Goal: Task Accomplishment & Management: Use online tool/utility

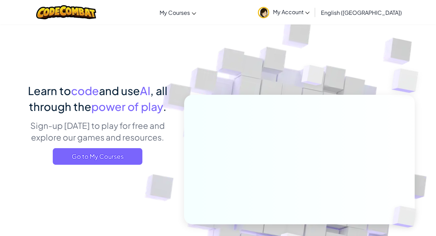
click at [310, 15] on span "My Account" at bounding box center [291, 11] width 37 height 7
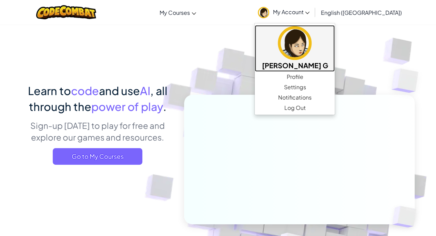
click at [314, 60] on h5 "[PERSON_NAME] G" at bounding box center [295, 65] width 66 height 11
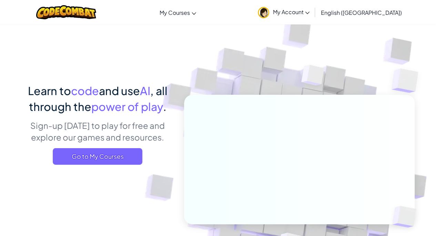
click at [130, 151] on span "Go to My Courses" at bounding box center [98, 156] width 90 height 17
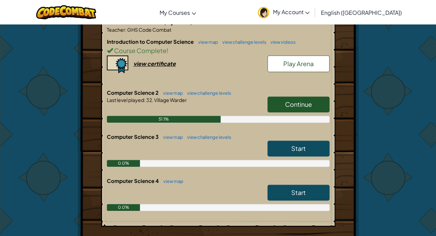
scroll to position [149, 0]
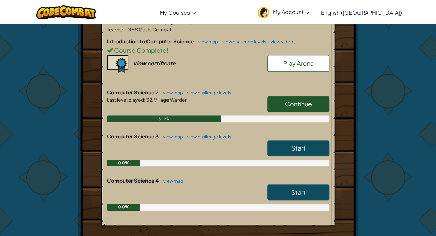
click at [285, 106] on span "Continue" at bounding box center [298, 104] width 27 height 8
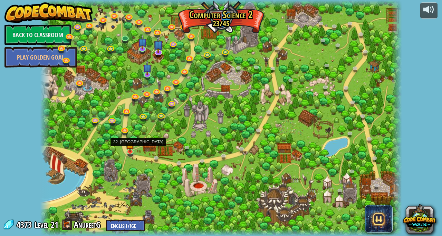
click at [128, 148] on img at bounding box center [130, 144] width 9 height 15
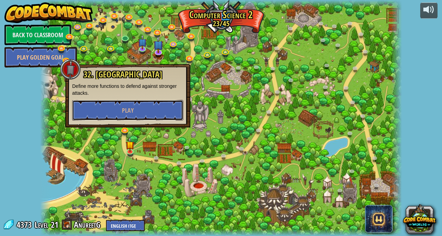
click at [129, 107] on span "Play" at bounding box center [128, 110] width 12 height 9
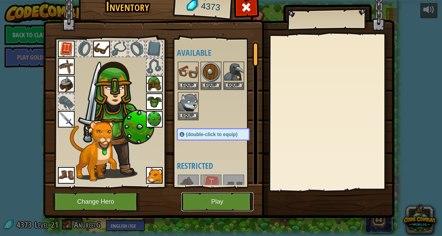
click at [223, 201] on button "Play" at bounding box center [217, 201] width 72 height 19
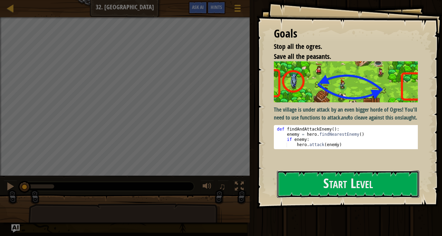
click at [337, 191] on button "Start Level" at bounding box center [348, 184] width 142 height 27
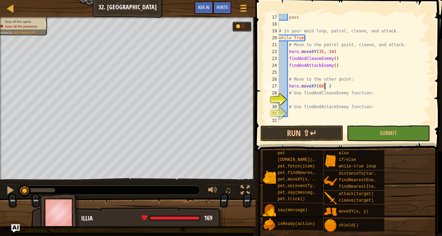
scroll to position [3, 4]
type textarea "hero.moveXY(60, 31)"
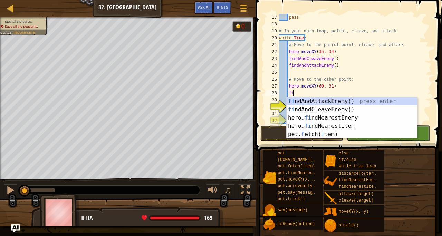
type textarea "fin"
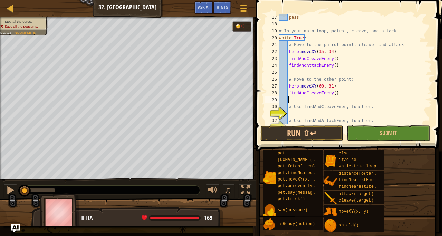
scroll to position [3, 1]
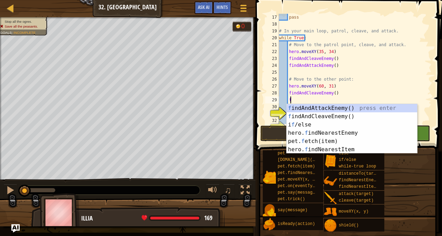
type textarea "fi"
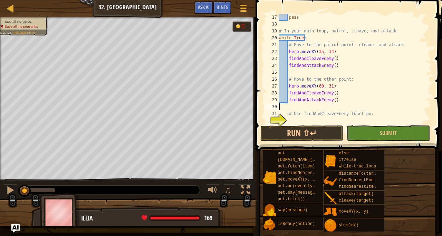
scroll to position [3, 0]
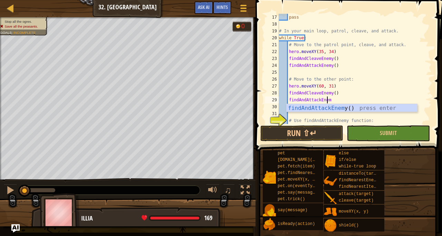
type textarea "findAndAttackEne"
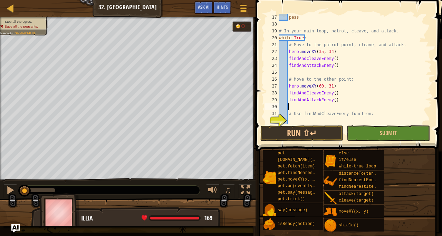
scroll to position [138, 0]
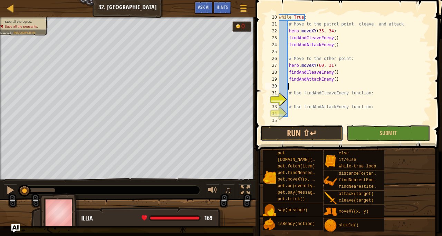
click at [299, 136] on button "Run ⇧↵" at bounding box center [301, 134] width 83 height 16
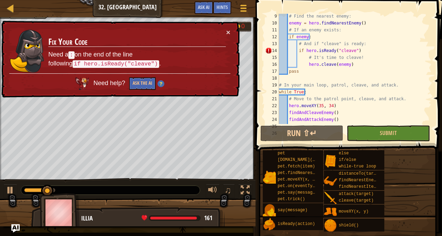
scroll to position [59, 0]
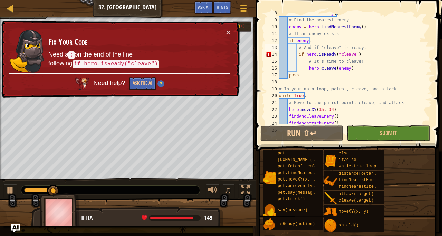
click at [359, 50] on div "def findAndCleaveEnemy ( ) : # Find the nearest enemy: enemy = hero . findNeare…" at bounding box center [351, 72] width 149 height 124
click at [355, 57] on div "def findAndCleaveEnemy ( ) : # Find the nearest enemy: enemy = hero . findNeare…" at bounding box center [351, 72] width 149 height 124
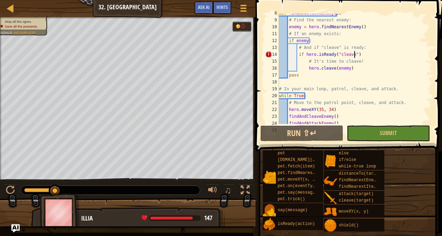
scroll to position [3, 6]
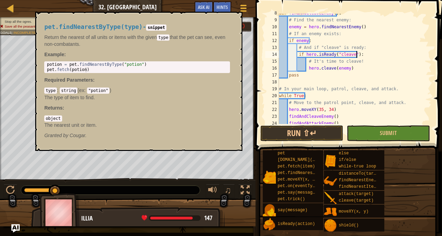
type textarea "if hero.isReady("cleave"):"
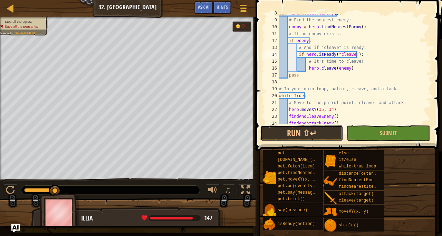
click at [300, 130] on button "Run ⇧↵" at bounding box center [301, 134] width 83 height 16
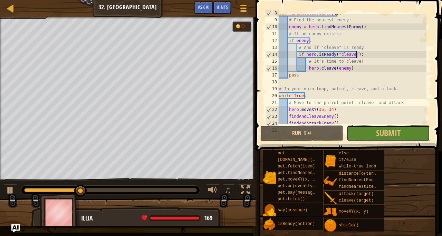
click at [376, 131] on span "Submit" at bounding box center [388, 133] width 24 height 11
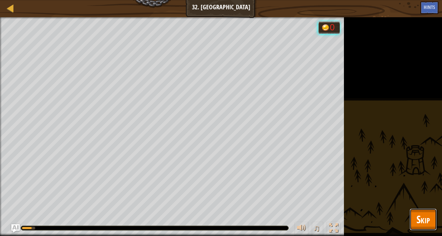
click at [413, 220] on button "Skip" at bounding box center [422, 220] width 27 height 22
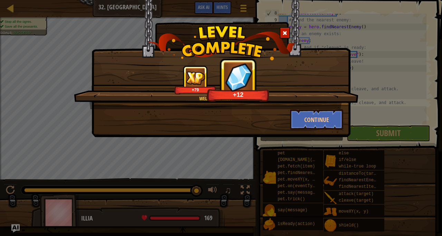
click at [285, 29] on div at bounding box center [284, 32] width 10 height 11
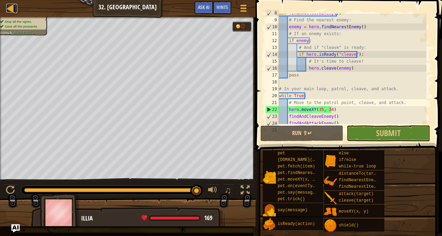
click at [10, 4] on div at bounding box center [10, 8] width 9 height 9
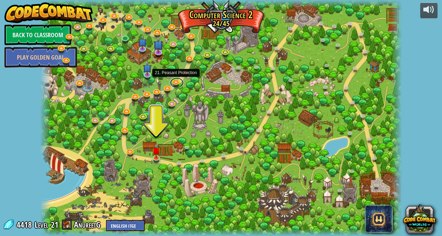
click at [174, 85] on link at bounding box center [177, 83] width 14 height 10
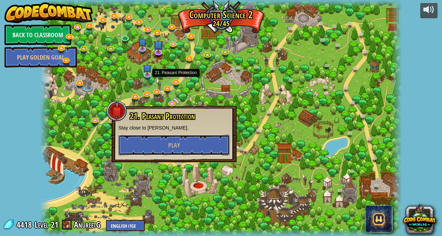
click at [189, 141] on button "Play" at bounding box center [173, 145] width 111 height 21
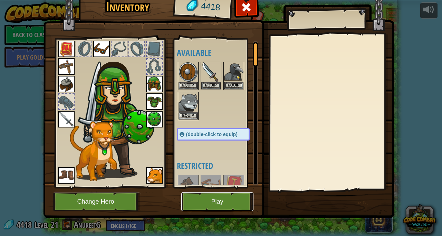
click at [200, 210] on button "Play" at bounding box center [217, 201] width 72 height 19
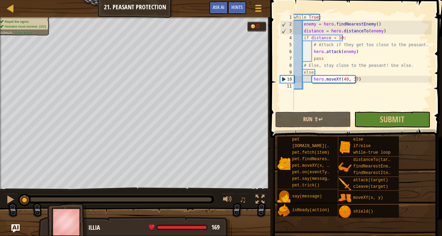
click at [6, 2] on div "Map Computer Science 2 21. Peasant Protection Game Menu Done Hints Ask AI" at bounding box center [135, 8] width 270 height 17
click at [16, 11] on link "Map" at bounding box center [15, 8] width 3 height 9
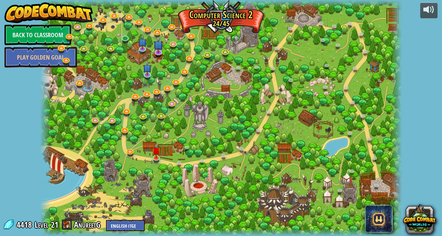
click at [150, 156] on div at bounding box center [221, 118] width 362 height 236
click at [157, 157] on img at bounding box center [155, 151] width 9 height 15
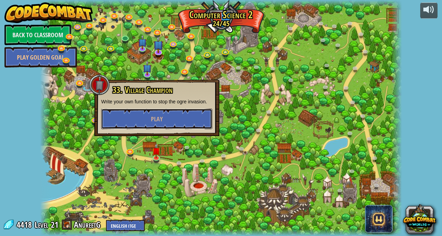
click at [156, 116] on span "Play" at bounding box center [157, 119] width 12 height 9
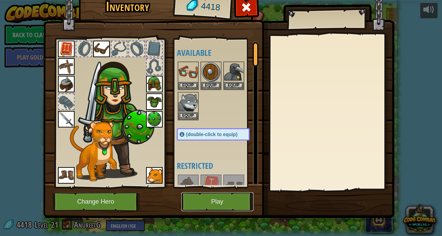
click at [210, 199] on button "Play" at bounding box center [217, 201] width 72 height 19
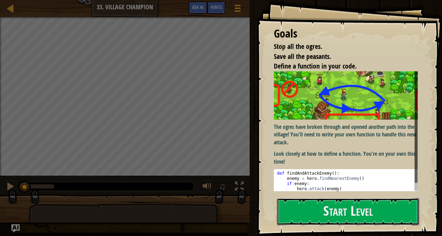
click at [304, 211] on button "Start Level" at bounding box center [348, 211] width 142 height 27
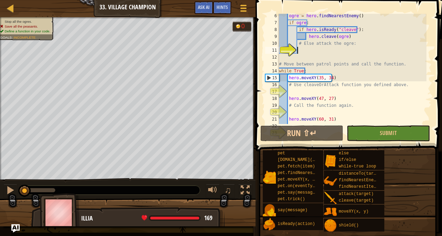
scroll to position [55, 0]
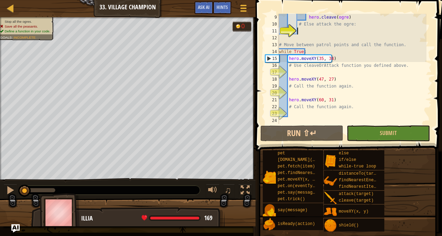
type textarea "h"
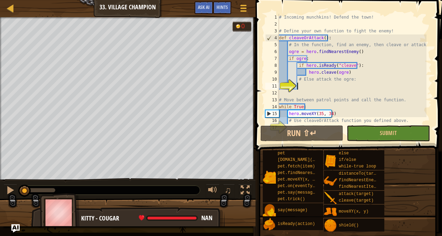
scroll to position [3, 0]
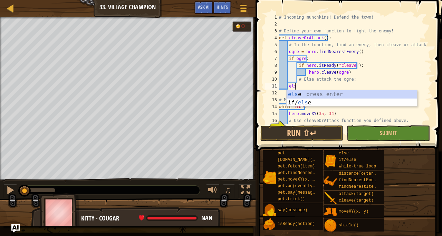
type textarea "else"
click at [325, 93] on div "else press enter if/ else press enter" at bounding box center [351, 106] width 131 height 33
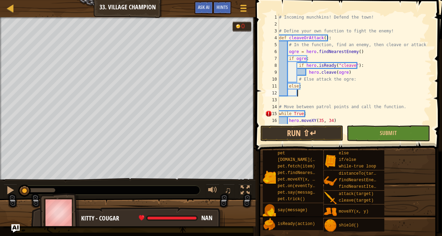
click at [325, 93] on div "# Incoming munchkins! Defend the town! # Define your own function to fight the …" at bounding box center [351, 76] width 149 height 124
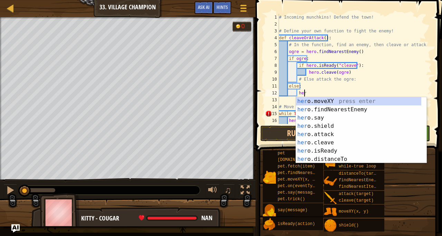
scroll to position [3, 2]
click at [308, 133] on div "her o.moveXY press enter her o.findNearestEnemy press enter her o.say press ent…" at bounding box center [359, 138] width 126 height 83
type textarea "hero.attack(enemy)"
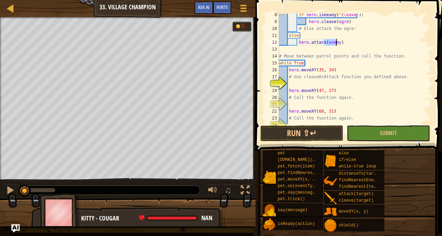
scroll to position [51, 0]
click at [313, 84] on div "if hero . isReady ( "cleave" ) : hero . [PERSON_NAME] ( ogre ) # Else attack th…" at bounding box center [351, 73] width 149 height 124
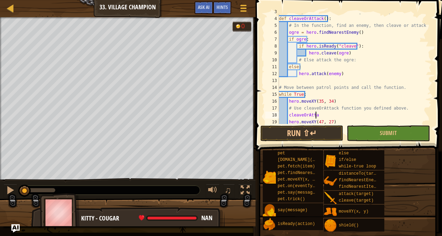
scroll to position [3, 3]
type textarea "cleaveOrAttack()"
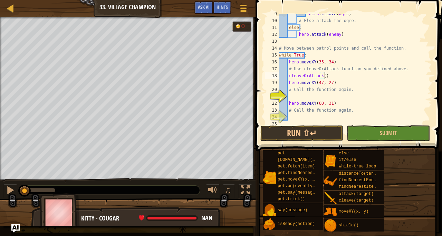
scroll to position [59, 0]
click at [306, 99] on div "hero . [PERSON_NAME] ( ogre ) # Else attack the ogre: else : hero . attack ( en…" at bounding box center [351, 72] width 149 height 124
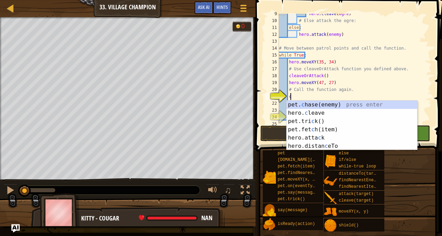
scroll to position [3, 1]
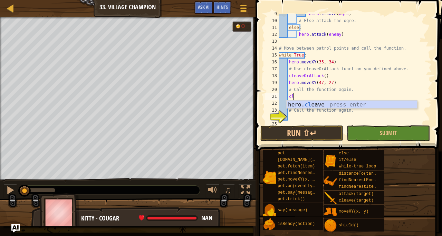
type textarea "c"
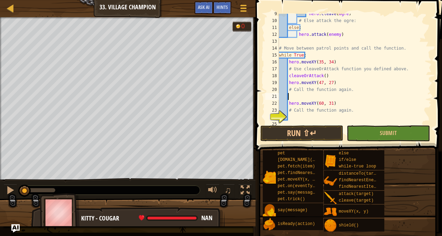
scroll to position [3, 0]
drag, startPoint x: 326, startPoint y: 77, endPoint x: 287, endPoint y: 79, distance: 39.4
click at [287, 79] on div "hero . [PERSON_NAME] ( ogre ) # Else attack the ogre: else : hero . attack ( en…" at bounding box center [351, 72] width 149 height 124
type textarea "cleaveOrAttack()"
paste textarea
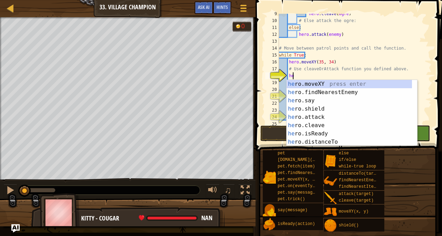
type textarea "h"
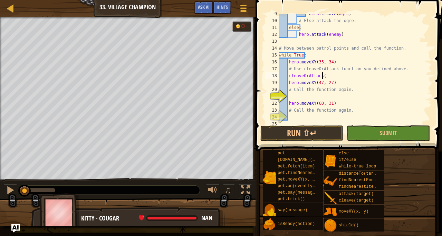
scroll to position [3, 3]
drag, startPoint x: 328, startPoint y: 76, endPoint x: 288, endPoint y: 74, distance: 40.1
click at [288, 74] on div "hero . [PERSON_NAME] ( ogre ) # Else attack the ogre: else : hero . attack ( en…" at bounding box center [351, 72] width 149 height 124
click at [291, 100] on div "hero . [PERSON_NAME] ( ogre ) # Else attack the ogre: else : hero . attack ( en…" at bounding box center [351, 72] width 149 height 124
type textarea "hero.moveXY(60, 31)"
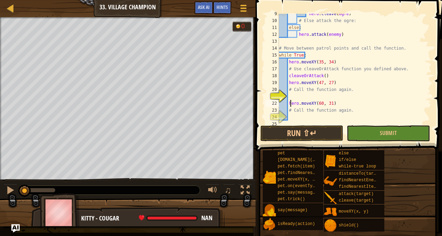
click at [289, 96] on div "hero . [PERSON_NAME] ( ogre ) # Else attack the ogre: else : hero . attack ( en…" at bounding box center [351, 72] width 149 height 124
type textarea "cleaveOrAttack()"
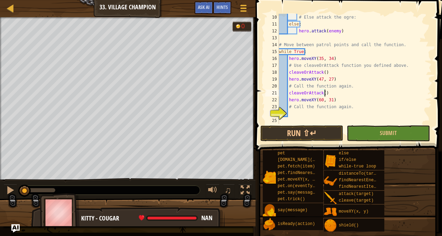
scroll to position [62, 0]
click at [308, 113] on div "# Else attack the ogre: else : hero . attack ( enemy ) # Move between patrol po…" at bounding box center [351, 76] width 149 height 124
click at [362, 129] on button "Submit" at bounding box center [387, 134] width 83 height 16
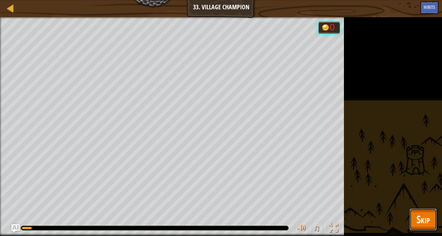
click at [420, 217] on span "Skip" at bounding box center [422, 219] width 13 height 14
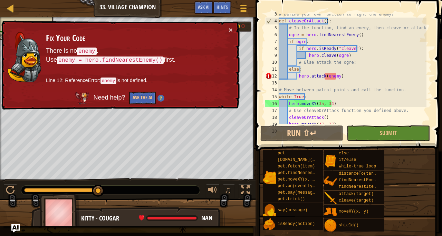
scroll to position [17, 0]
click at [332, 76] on div "# Define your own function to fight the enemy! def cleaveOrAttack ( ) : # In th…" at bounding box center [351, 73] width 149 height 124
click at [335, 76] on div "# Define your own function to fight the enemy! def cleaveOrAttack ( ) : # In th…" at bounding box center [351, 73] width 149 height 124
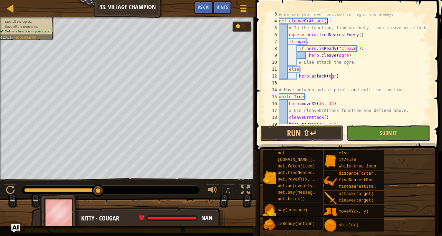
scroll to position [3, 4]
type textarea "hero.attack(ogre)"
click at [363, 132] on button "Submit" at bounding box center [387, 134] width 83 height 16
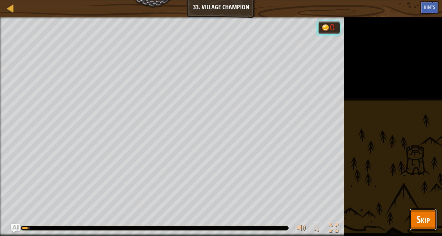
click at [418, 210] on button "Skip" at bounding box center [422, 220] width 27 height 22
